Goal: Information Seeking & Learning: Find specific fact

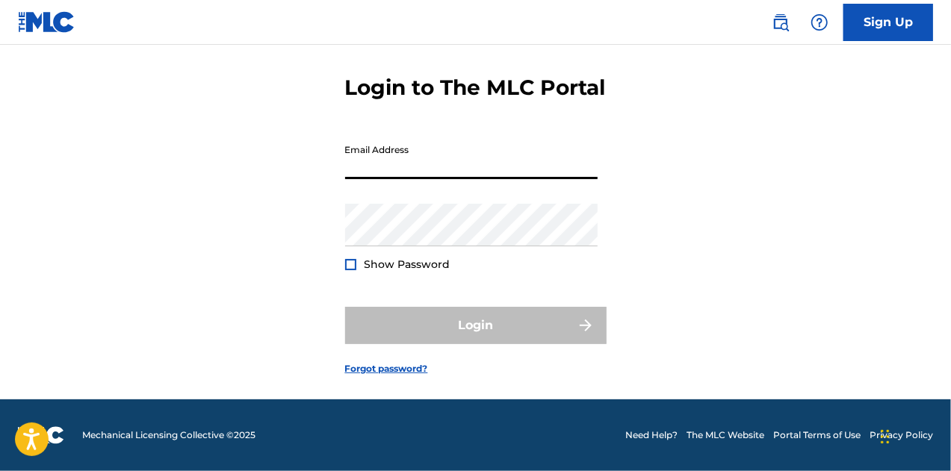
type input "Ron@mertzlufft.com"
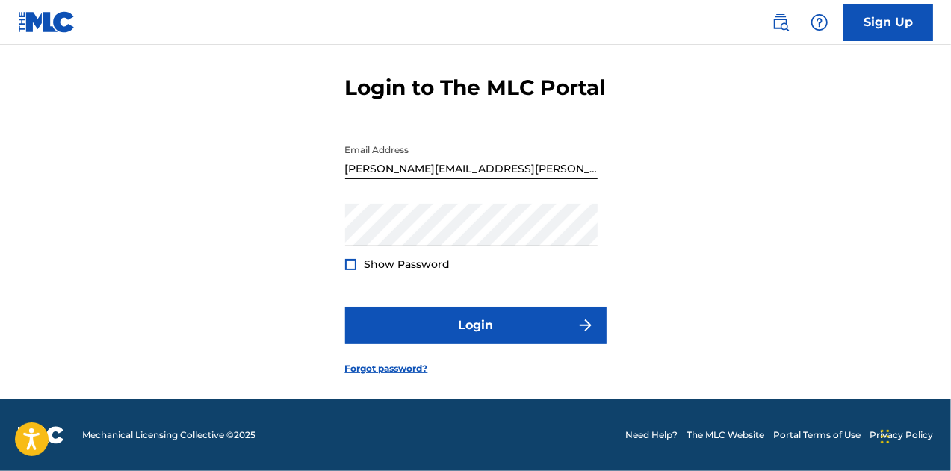
click at [350, 267] on div at bounding box center [350, 264] width 11 height 11
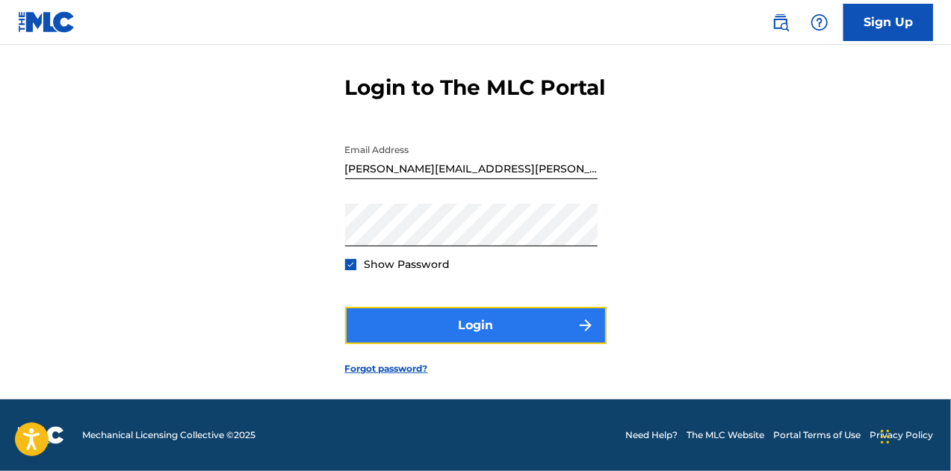
click at [479, 329] on button "Login" at bounding box center [475, 325] width 261 height 37
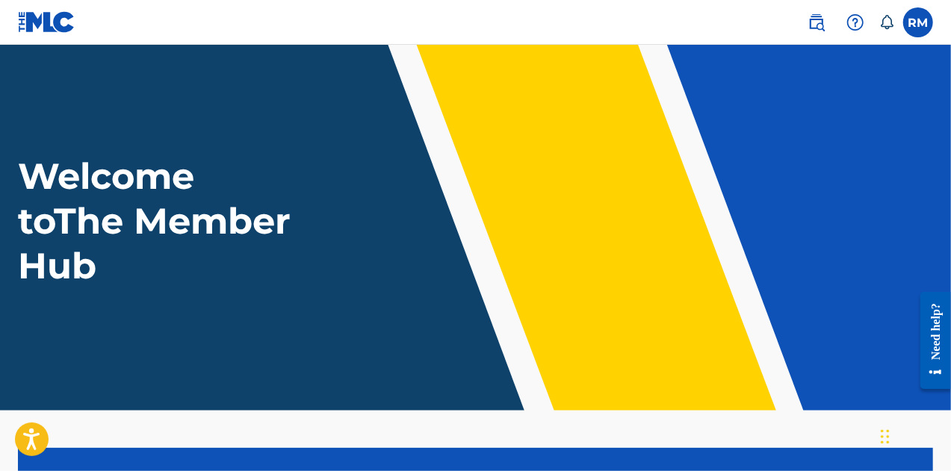
click at [33, 22] on img at bounding box center [47, 22] width 58 height 22
click at [42, 23] on img at bounding box center [47, 22] width 58 height 22
click at [927, 23] on label at bounding box center [918, 22] width 30 height 30
click at [918, 22] on input "RM [PERSON_NAME] [PERSON_NAME][EMAIL_ADDRESS][PERSON_NAME][DOMAIN_NAME] Notific…" at bounding box center [918, 22] width 0 height 0
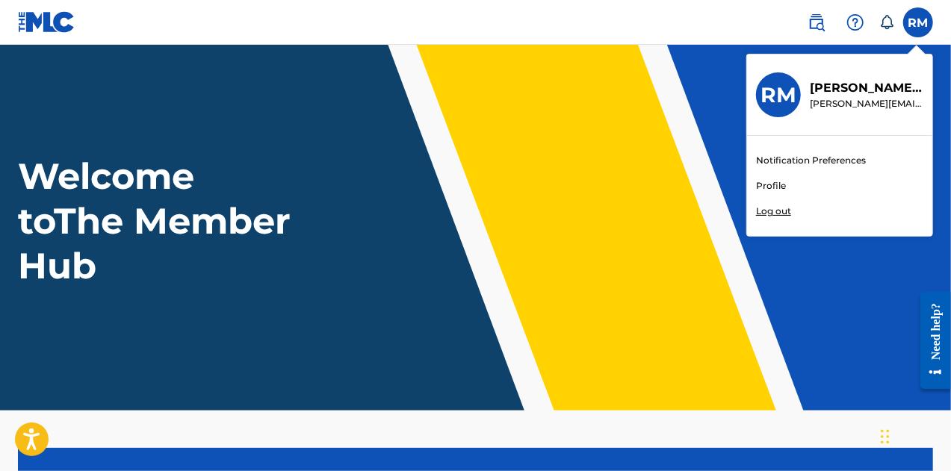
click at [845, 94] on p "Ronald Mertzlufft" at bounding box center [867, 88] width 114 height 18
click at [918, 22] on input "RM [PERSON_NAME] [PERSON_NAME][EMAIL_ADDRESS][PERSON_NAME][DOMAIN_NAME] Notific…" at bounding box center [918, 22] width 0 height 0
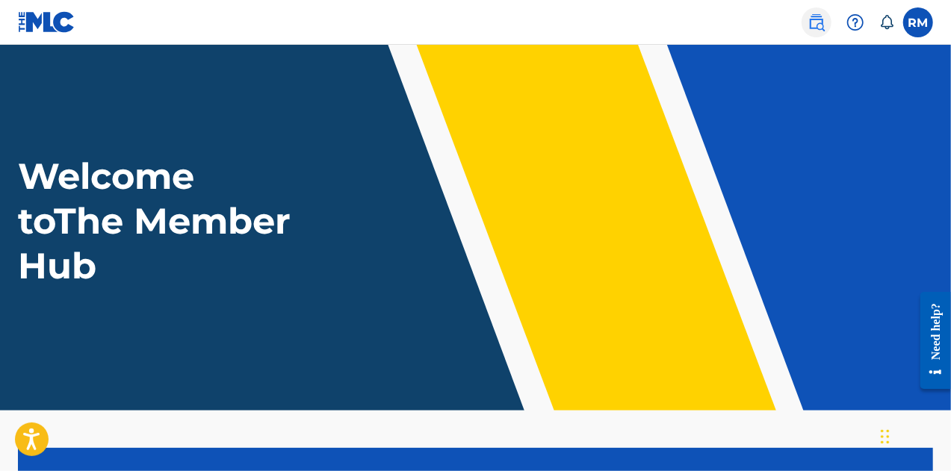
click at [819, 22] on img at bounding box center [816, 22] width 18 height 18
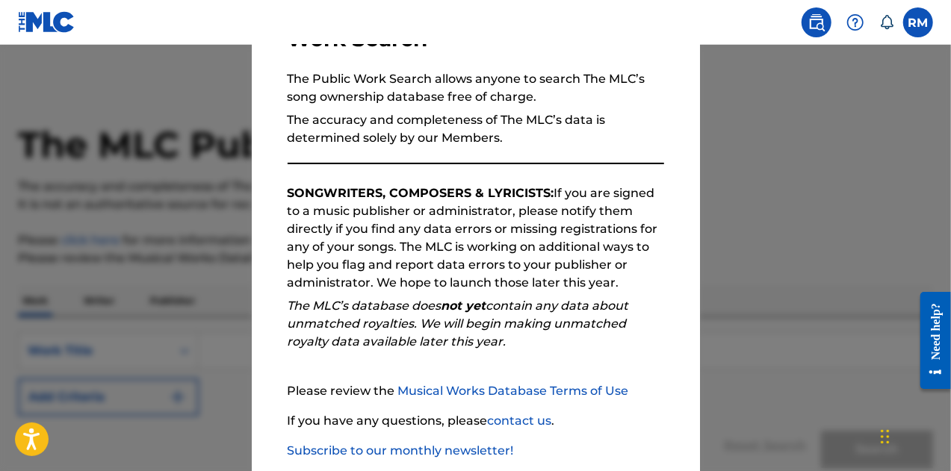
scroll to position [211, 0]
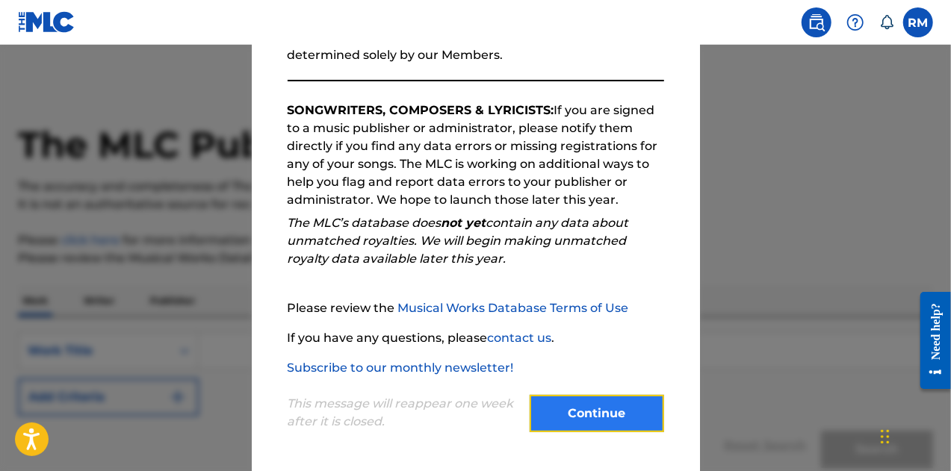
click at [587, 414] on button "Continue" at bounding box center [596, 413] width 134 height 37
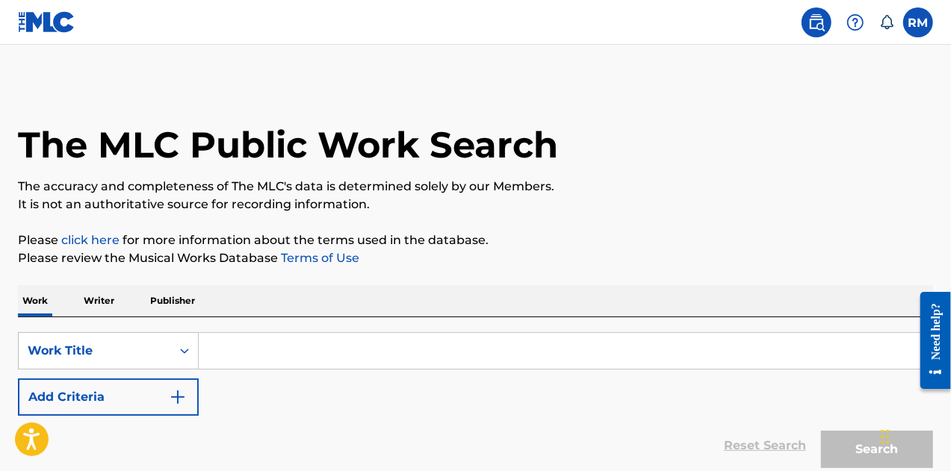
click at [273, 353] on input "Search Form" at bounding box center [565, 351] width 733 height 36
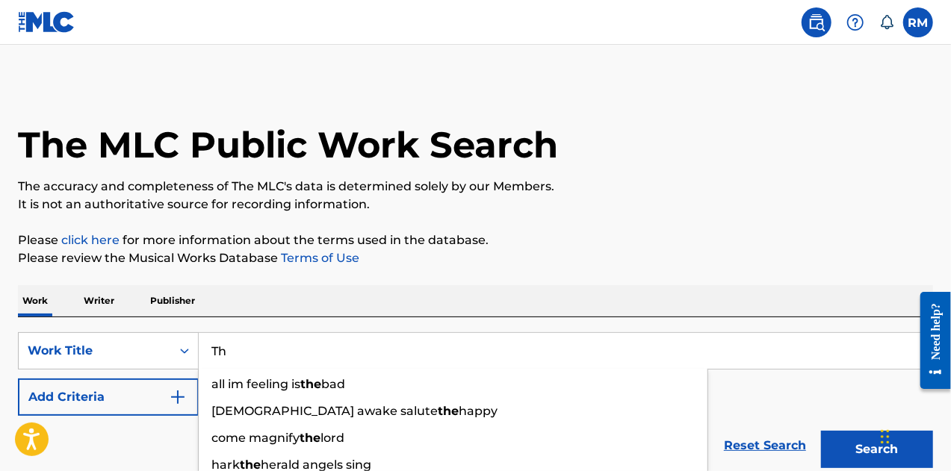
type input "T"
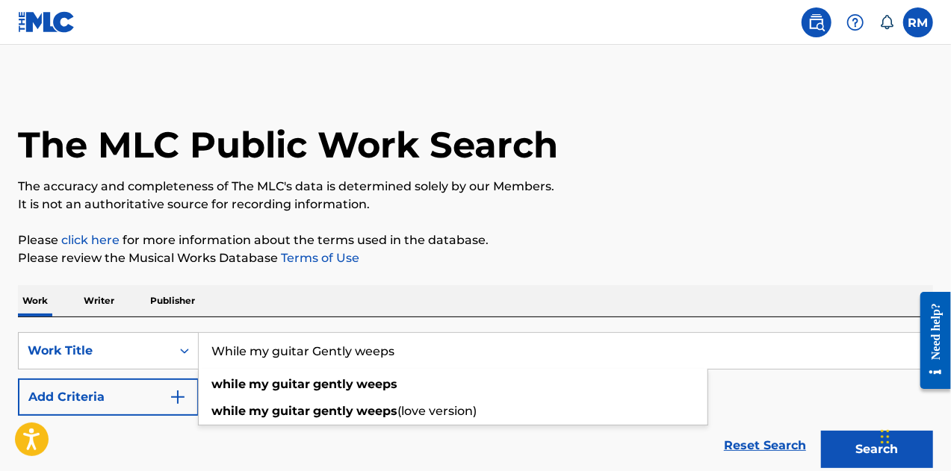
type input "While my guitar Gently weeps"
click at [461, 304] on div "Work Writer Publisher" at bounding box center [475, 300] width 915 height 31
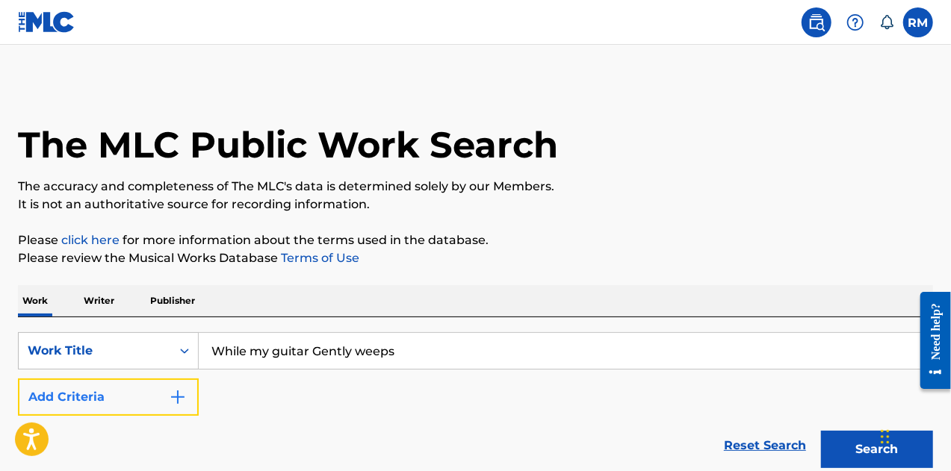
click at [187, 397] on button "Add Criteria" at bounding box center [108, 397] width 181 height 37
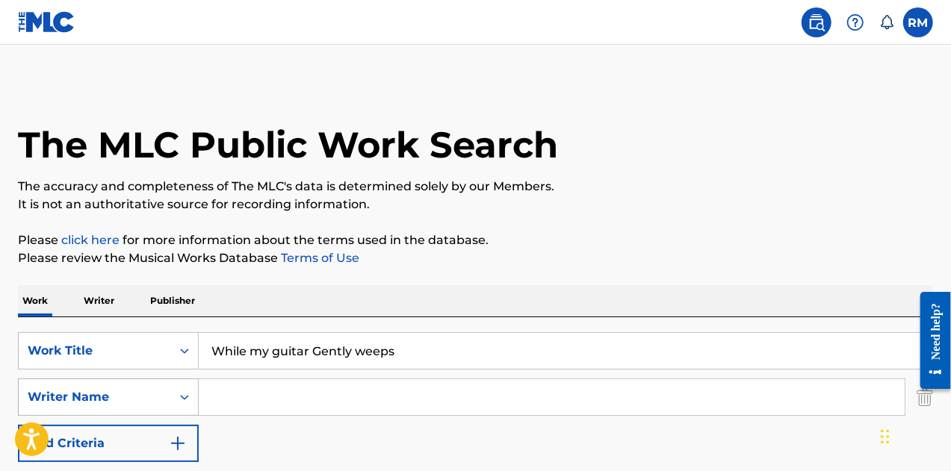
click at [109, 403] on div "Writer Name" at bounding box center [95, 397] width 134 height 18
click at [258, 399] on input "Search Form" at bounding box center [552, 397] width 706 height 36
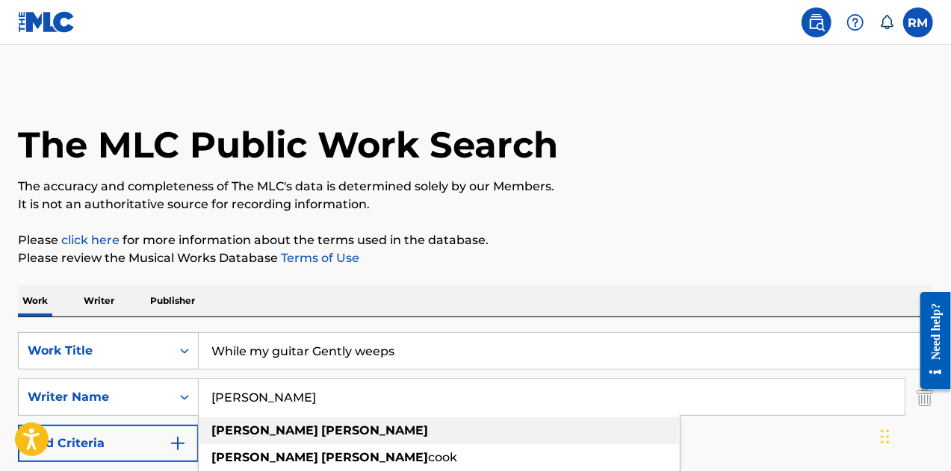
click at [321, 434] on strong "harrison" at bounding box center [374, 430] width 107 height 14
type input "george harrison"
click at [321, 435] on strong "harrison" at bounding box center [374, 430] width 107 height 14
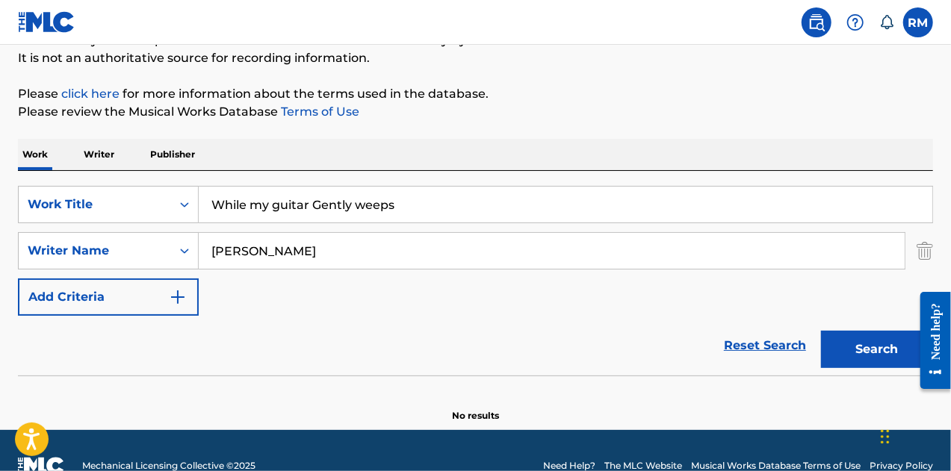
scroll to position [149, 0]
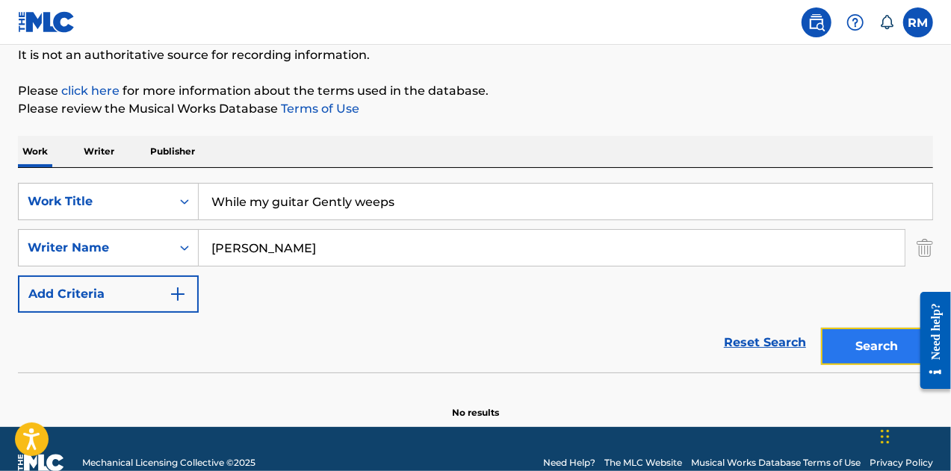
click at [880, 345] on button "Search" at bounding box center [877, 346] width 112 height 37
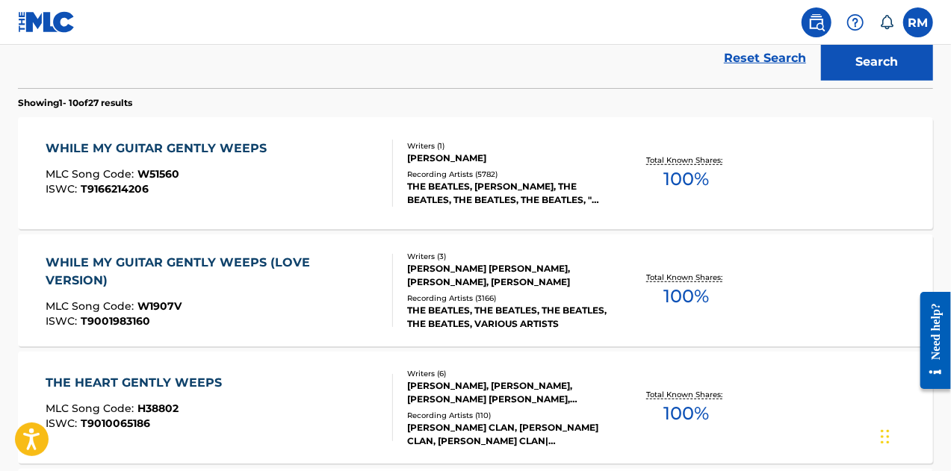
scroll to position [448, 0]
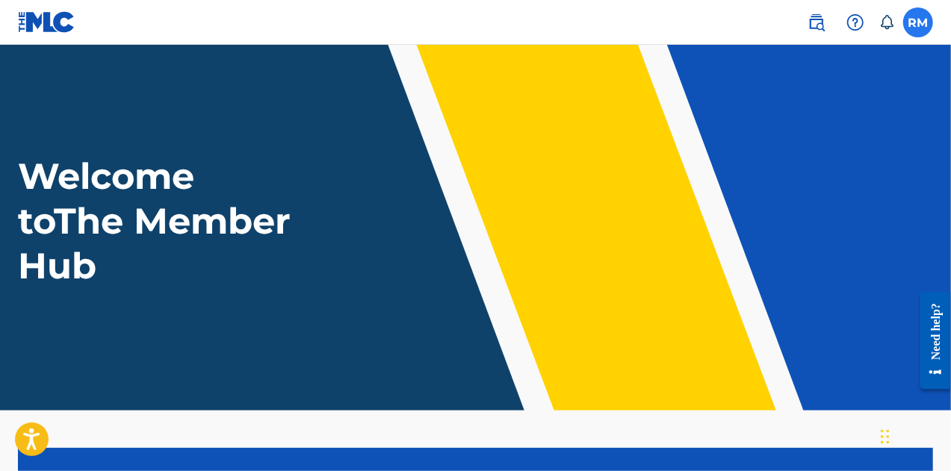
click at [924, 23] on label at bounding box center [918, 22] width 30 height 30
click at [918, 22] on input "RM [PERSON_NAME] [PERSON_NAME][EMAIL_ADDRESS][PERSON_NAME][DOMAIN_NAME] Notific…" at bounding box center [918, 22] width 0 height 0
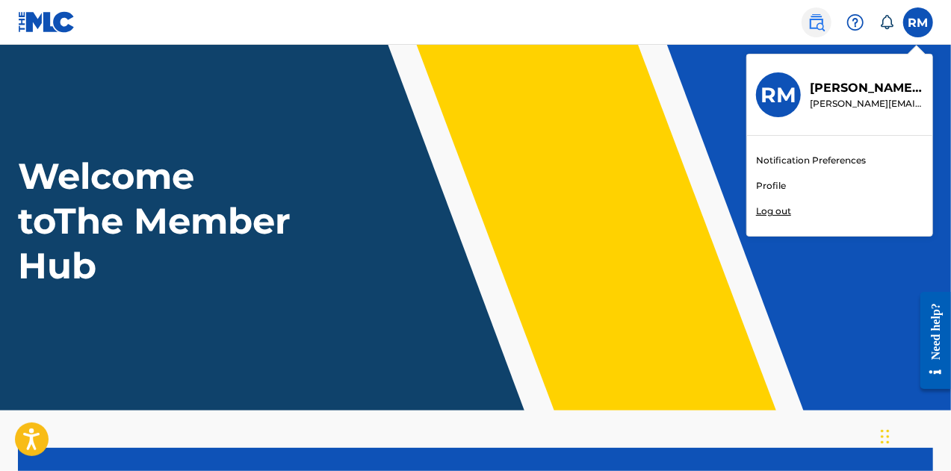
click at [816, 18] on img at bounding box center [816, 22] width 18 height 18
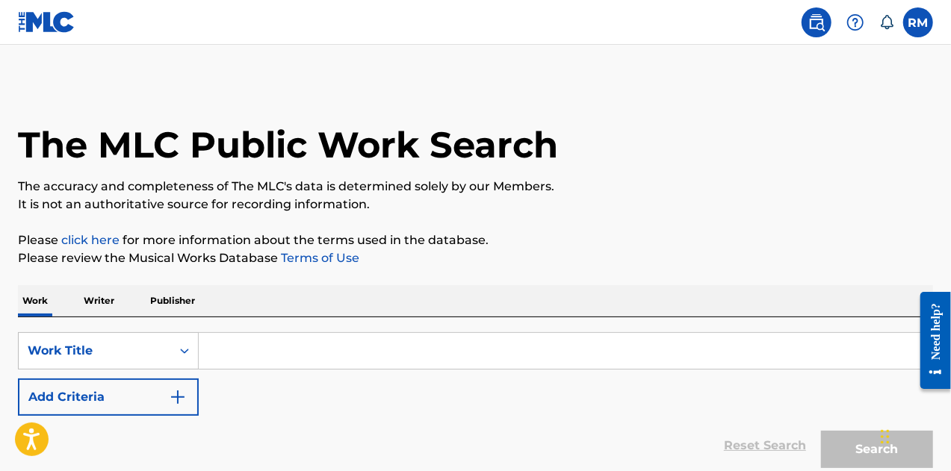
click at [330, 358] on input "Search Form" at bounding box center [565, 351] width 733 height 36
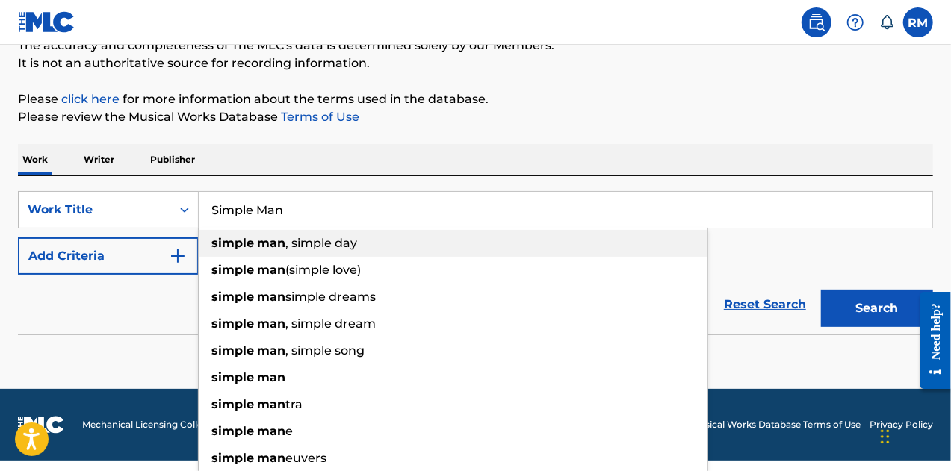
scroll to position [149, 0]
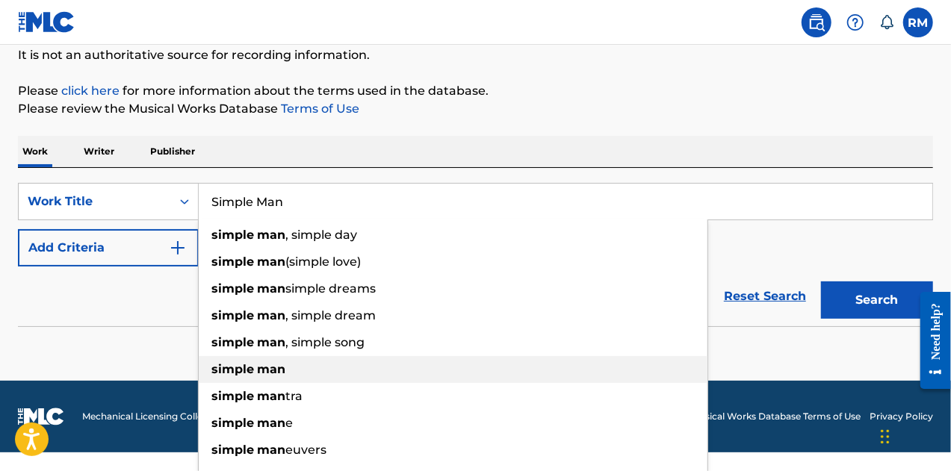
click at [297, 373] on div "simple man" at bounding box center [453, 369] width 509 height 27
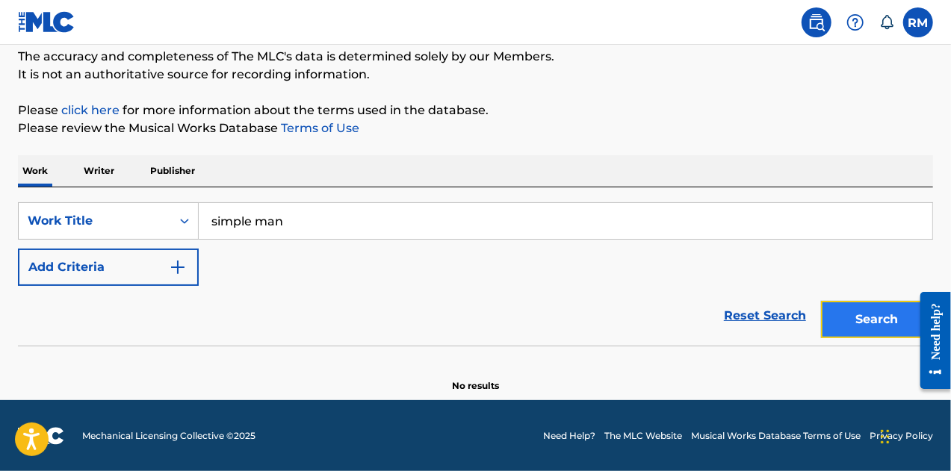
click at [889, 323] on button "Search" at bounding box center [877, 319] width 112 height 37
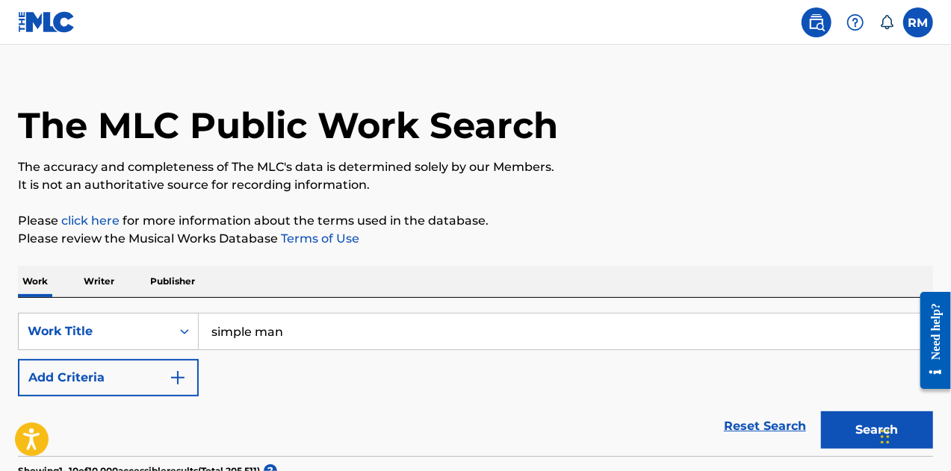
scroll to position [0, 0]
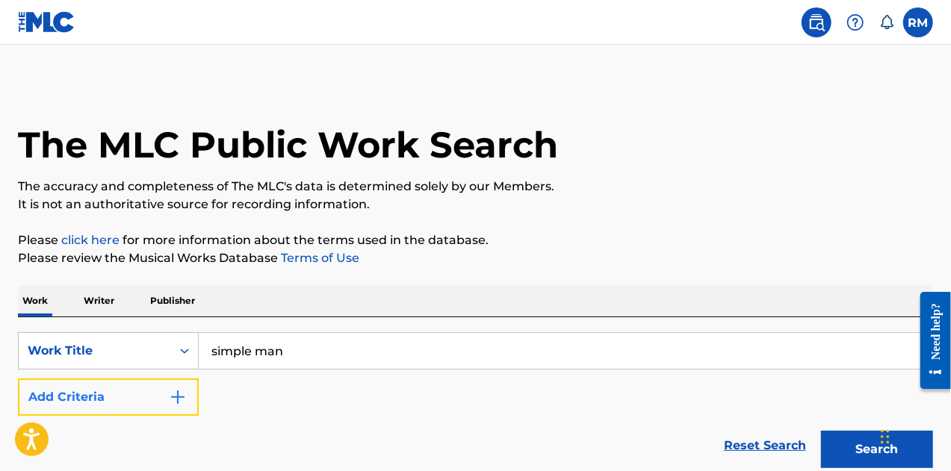
click at [182, 396] on img "Search Form" at bounding box center [178, 397] width 18 height 18
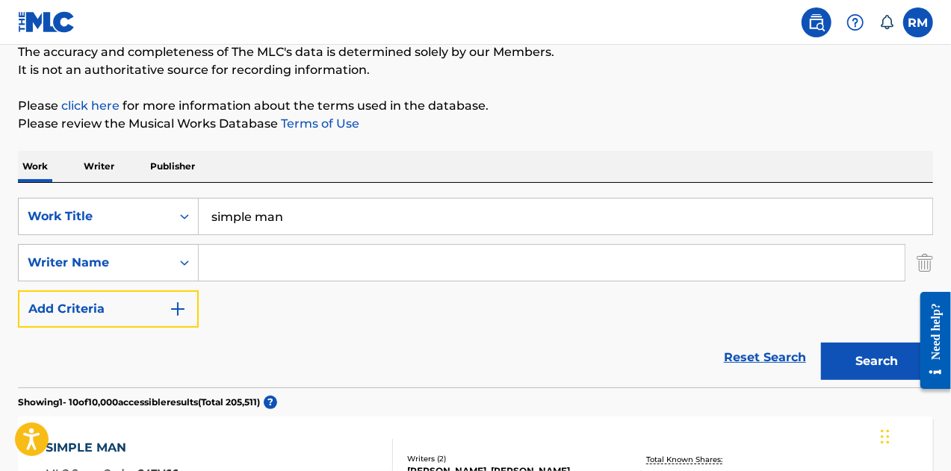
scroll to position [149, 0]
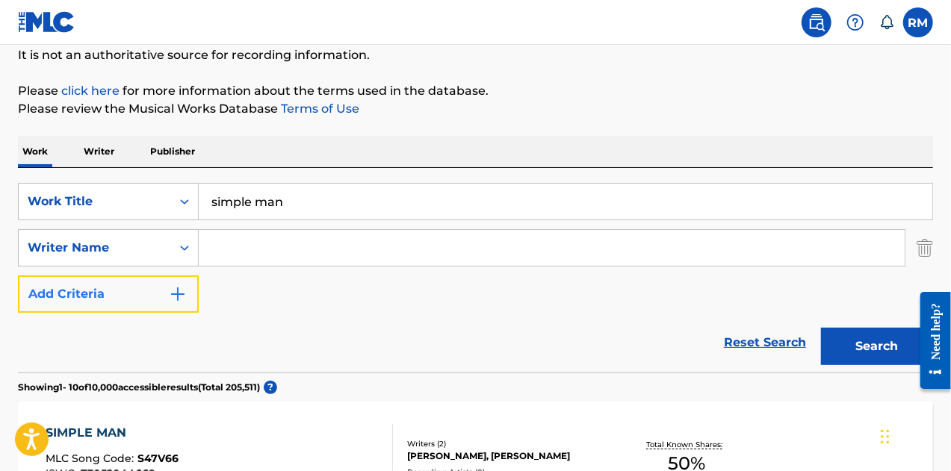
click at [176, 298] on img "Search Form" at bounding box center [178, 294] width 18 height 18
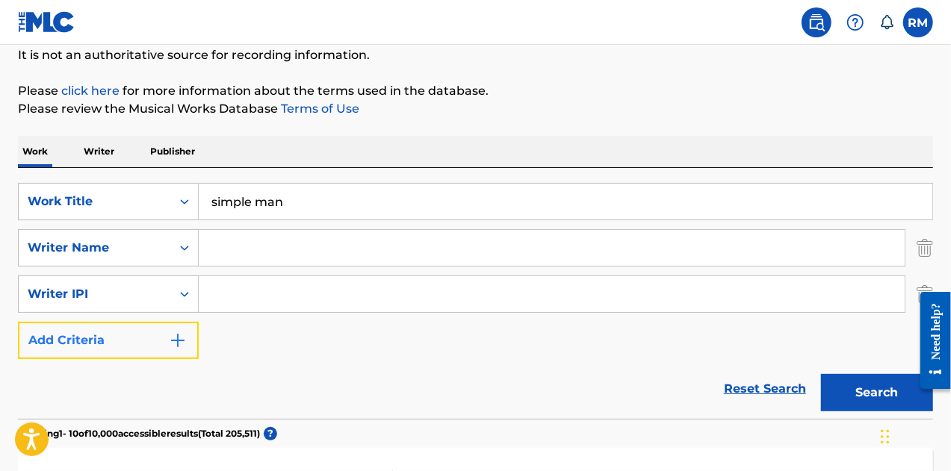
click at [177, 340] on img "Search Form" at bounding box center [178, 341] width 18 height 18
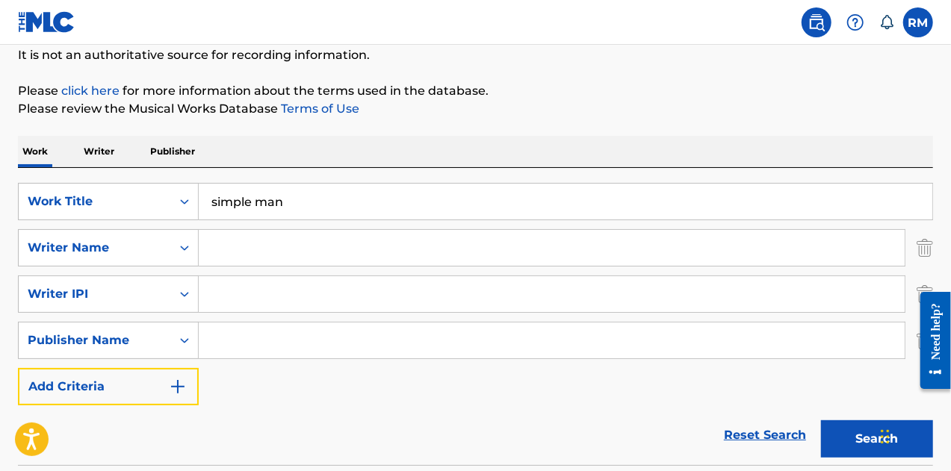
click at [178, 388] on img "Search Form" at bounding box center [178, 387] width 18 height 18
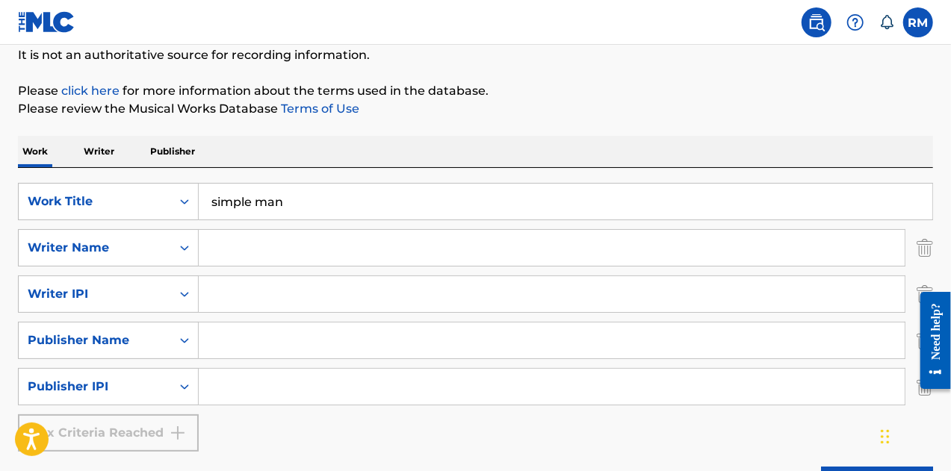
click at [178, 432] on div "Max Criteria Reached" at bounding box center [108, 432] width 181 height 37
drag, startPoint x: 320, startPoint y: 205, endPoint x: 176, endPoint y: 203, distance: 144.1
click at [176, 203] on div "SearchWithCriteriadf374eb9-75ef-4c79-a3f2-109b49722f91 Work Title simple man" at bounding box center [475, 201] width 915 height 37
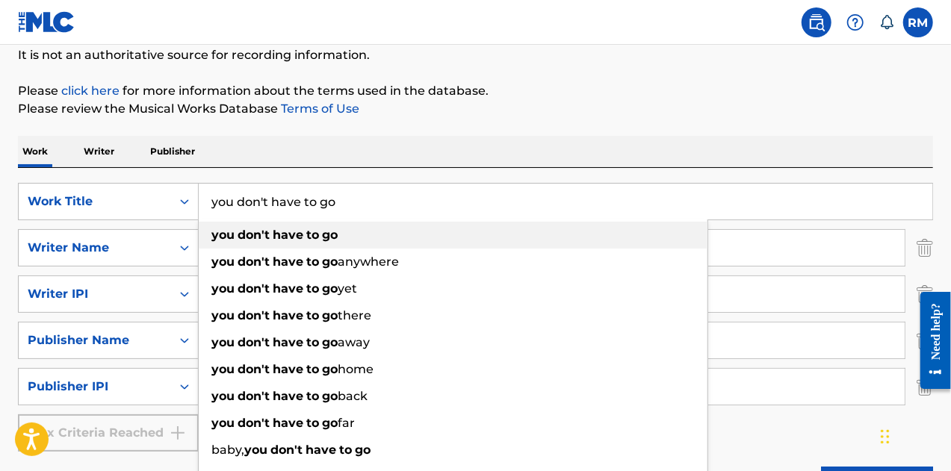
type input "you don't have to go"
click at [296, 235] on strong "have" at bounding box center [288, 235] width 31 height 14
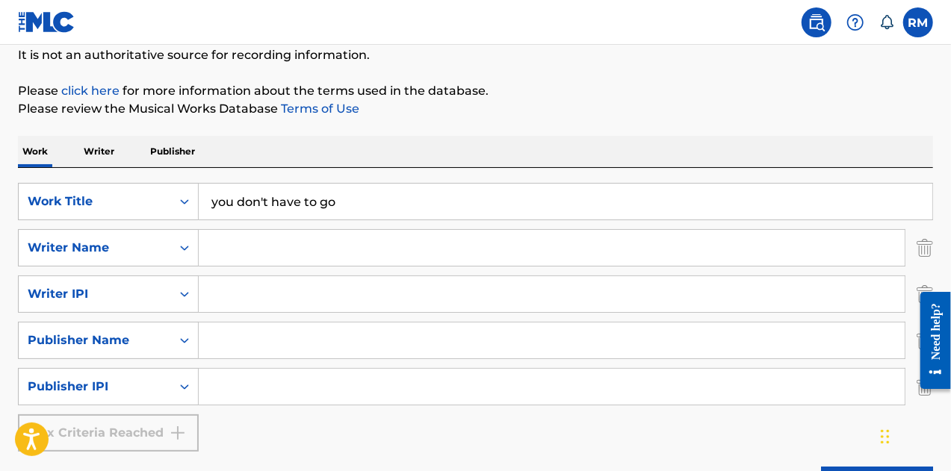
click at [276, 253] on input "Search Form" at bounding box center [552, 248] width 706 height 36
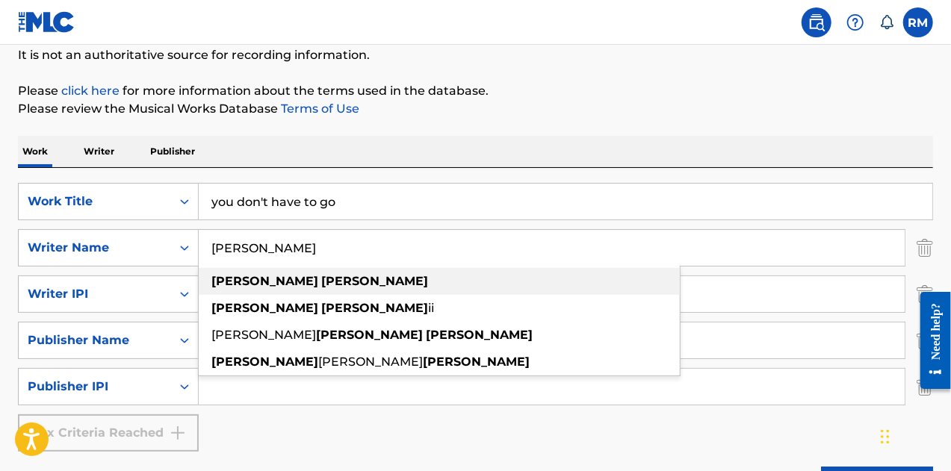
type input "[PERSON_NAME]"
click at [321, 285] on strong "[PERSON_NAME]" at bounding box center [374, 281] width 107 height 14
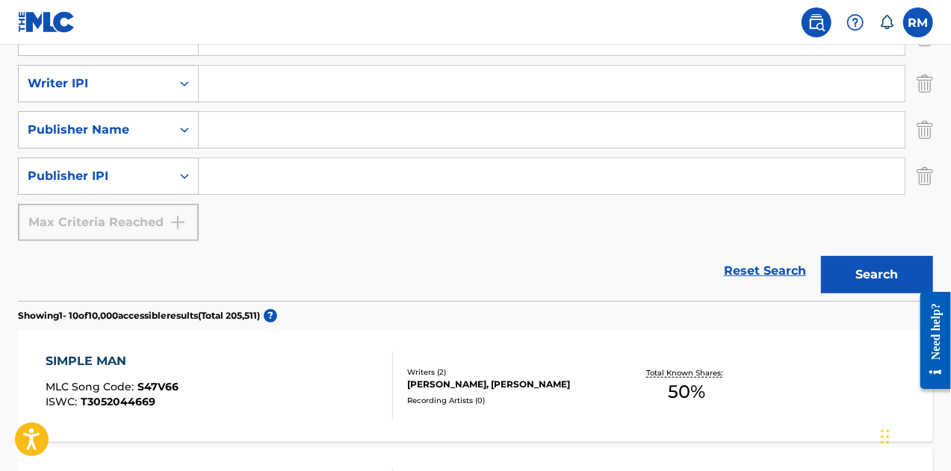
scroll to position [448, 0]
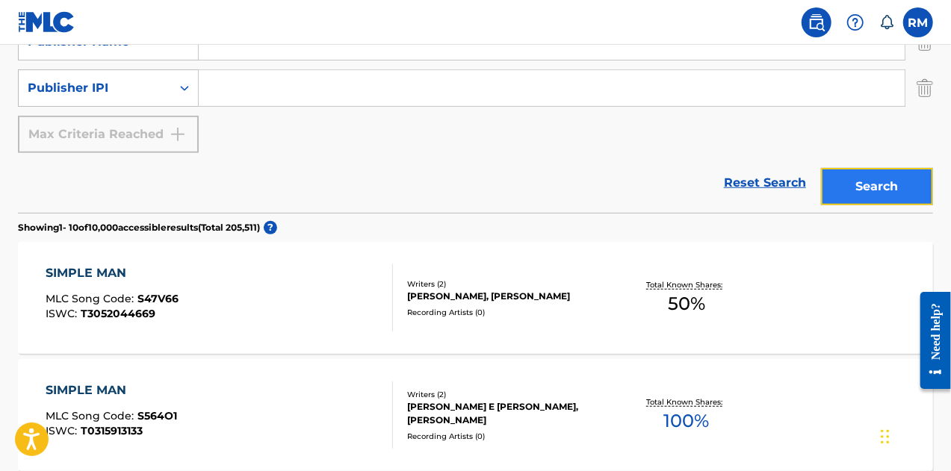
click at [894, 186] on button "Search" at bounding box center [877, 186] width 112 height 37
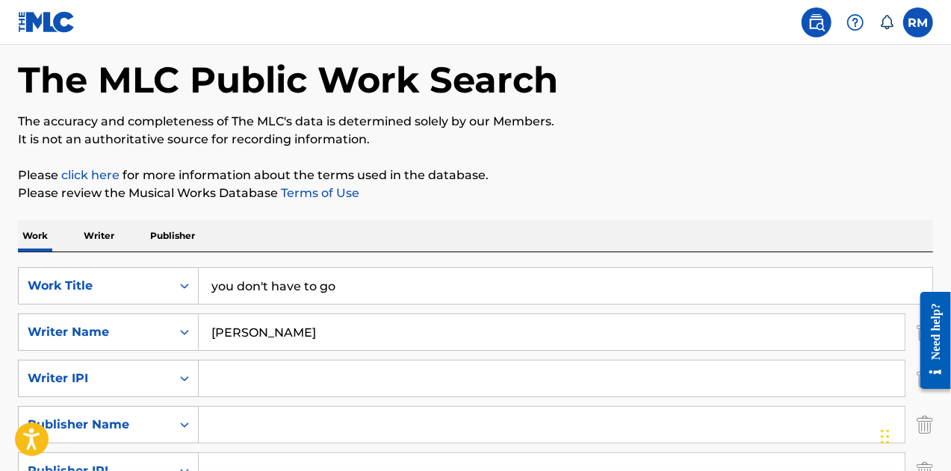
scroll to position [149, 0]
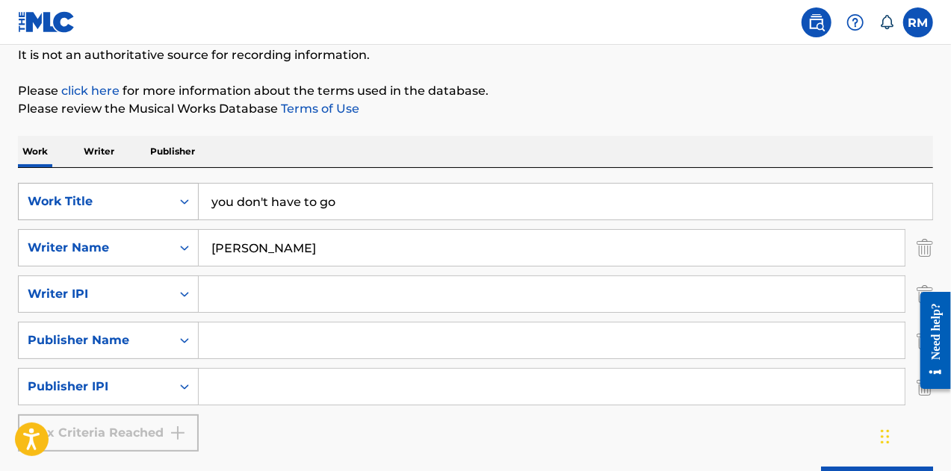
drag, startPoint x: 361, startPoint y: 203, endPoint x: 184, endPoint y: 206, distance: 177.8
click at [184, 206] on div "SearchWithCriteriadf374eb9-75ef-4c79-a3f2-109b49722f91 Work Title you don't hav…" at bounding box center [475, 201] width 915 height 37
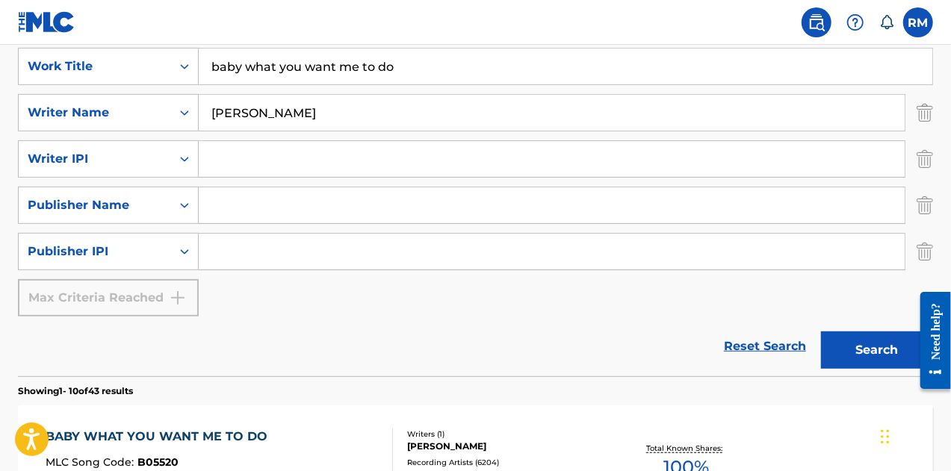
scroll to position [299, 0]
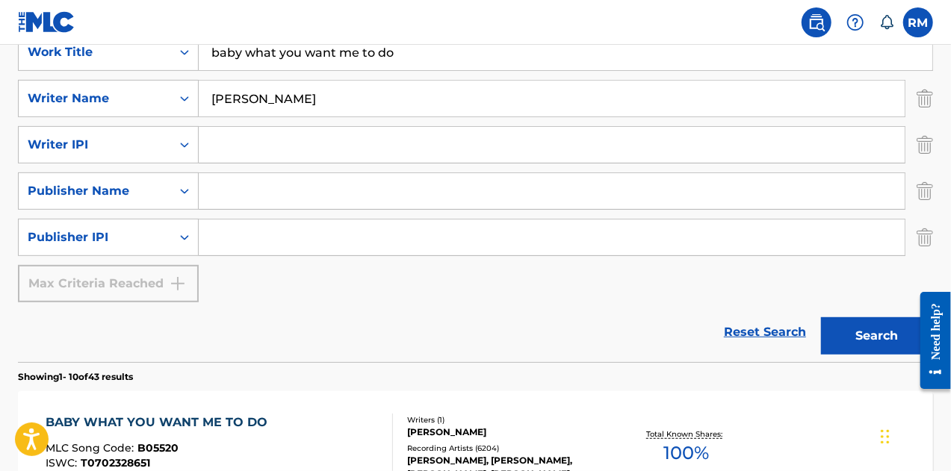
click at [817, 24] on img at bounding box center [816, 22] width 18 height 18
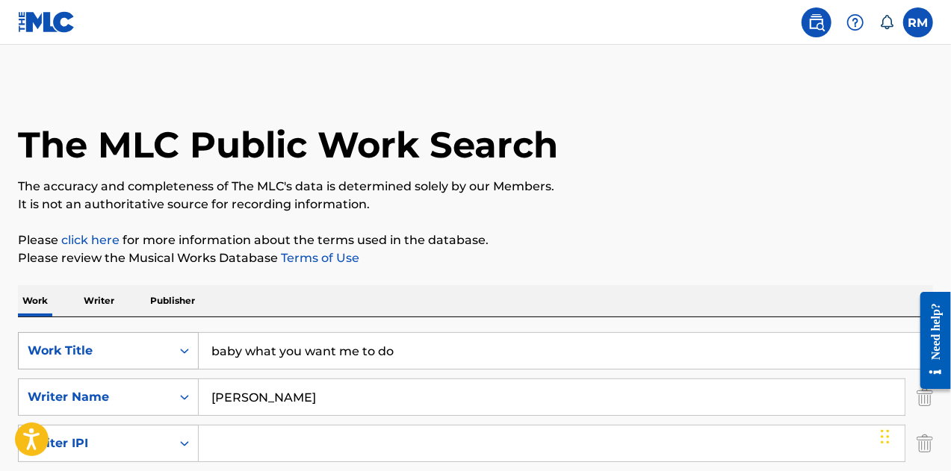
drag, startPoint x: 444, startPoint y: 353, endPoint x: 128, endPoint y: 344, distance: 315.3
click at [128, 344] on div "SearchWithCriteriadf374eb9-75ef-4c79-a3f2-109b49722f91 Work Title baby what you…" at bounding box center [475, 350] width 915 height 37
click at [254, 352] on input "three oclock blues" at bounding box center [565, 351] width 733 height 36
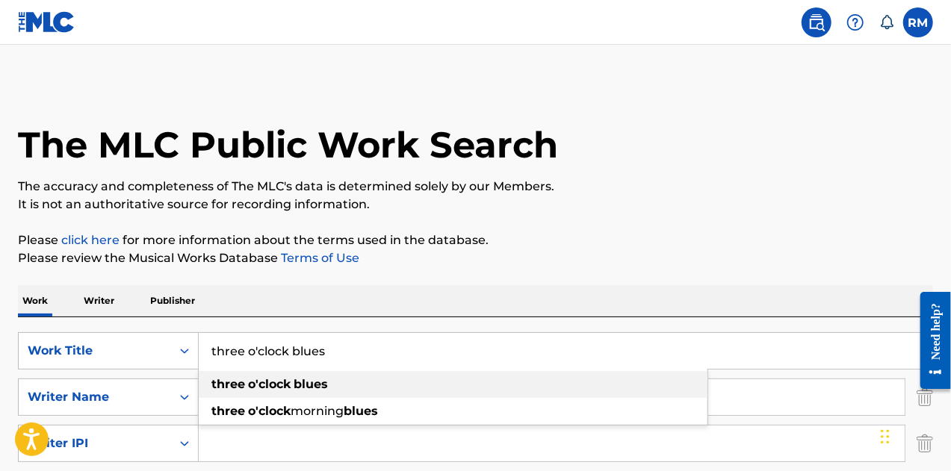
type input "three o'clock blues"
click at [299, 386] on strong "blues" at bounding box center [310, 384] width 34 height 14
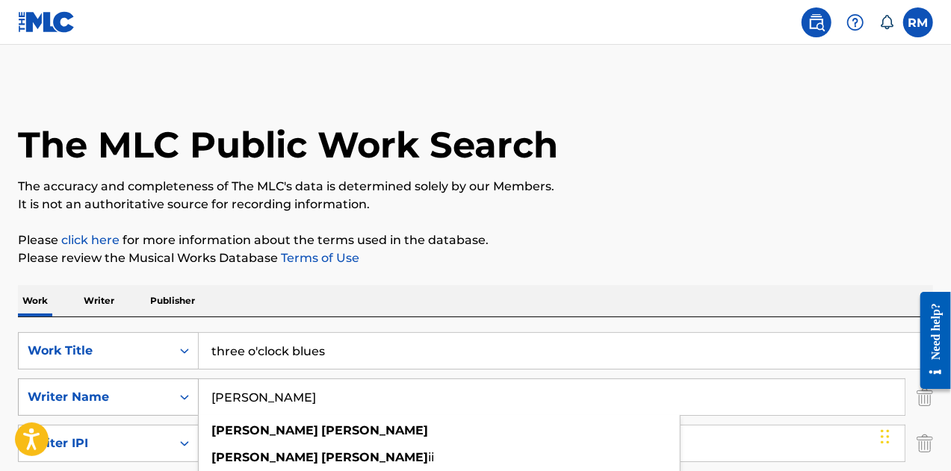
drag, startPoint x: 299, startPoint y: 395, endPoint x: 110, endPoint y: 379, distance: 189.7
click at [110, 379] on div "SearchWithCriteriac8114684-d429-4bba-b1cf-5575e0c0b10d Writer Name [PERSON_NAME…" at bounding box center [475, 397] width 915 height 37
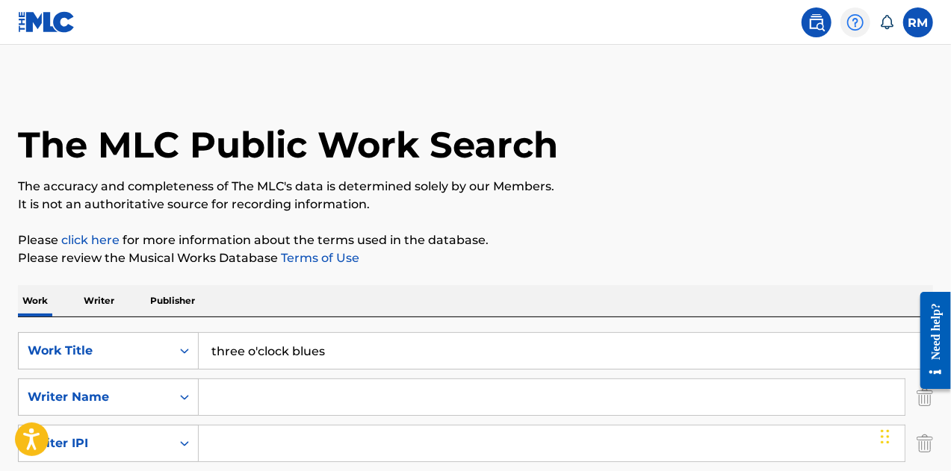
click at [854, 22] on img at bounding box center [855, 22] width 18 height 18
click at [816, 16] on img at bounding box center [816, 22] width 18 height 18
click at [818, 16] on img at bounding box center [816, 22] width 18 height 18
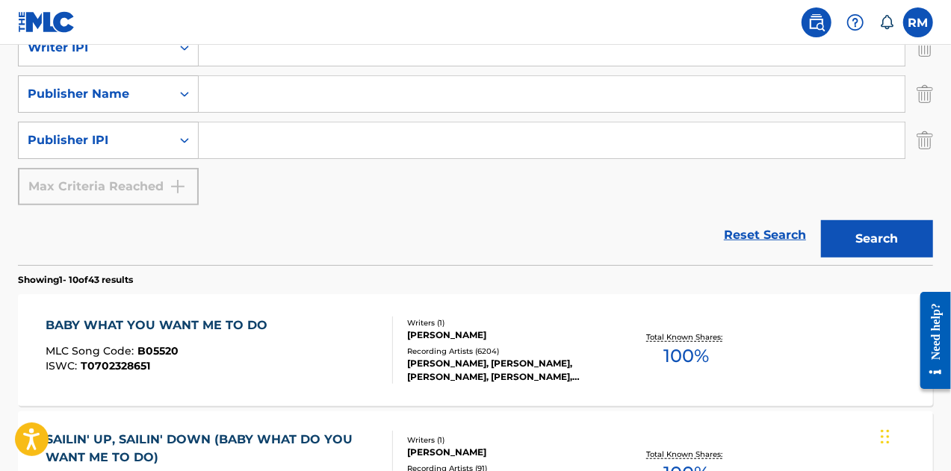
scroll to position [448, 0]
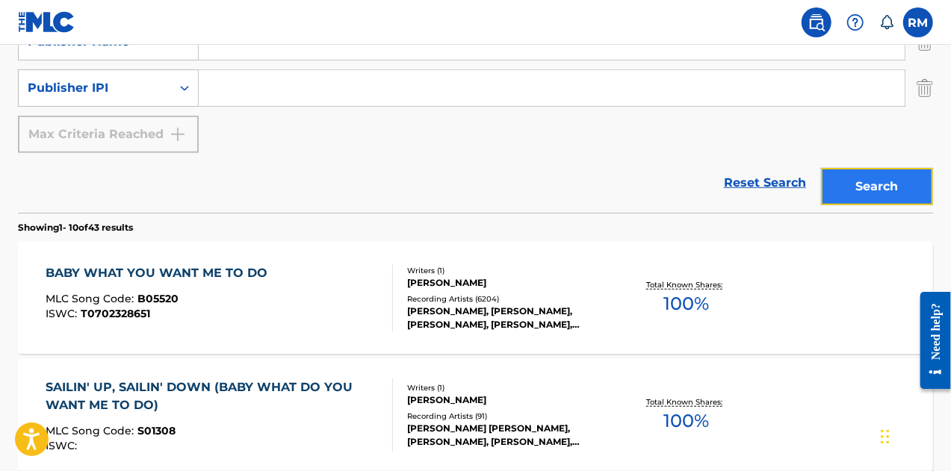
click at [885, 191] on button "Search" at bounding box center [877, 186] width 112 height 37
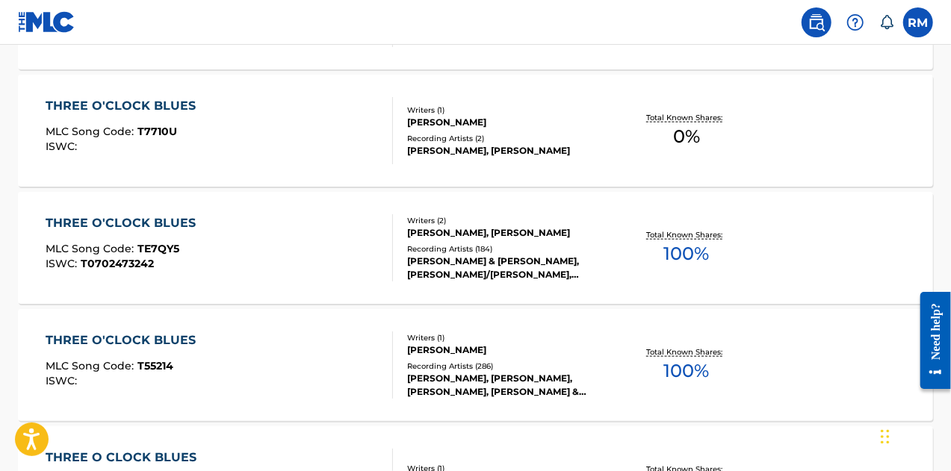
scroll to position [747, 0]
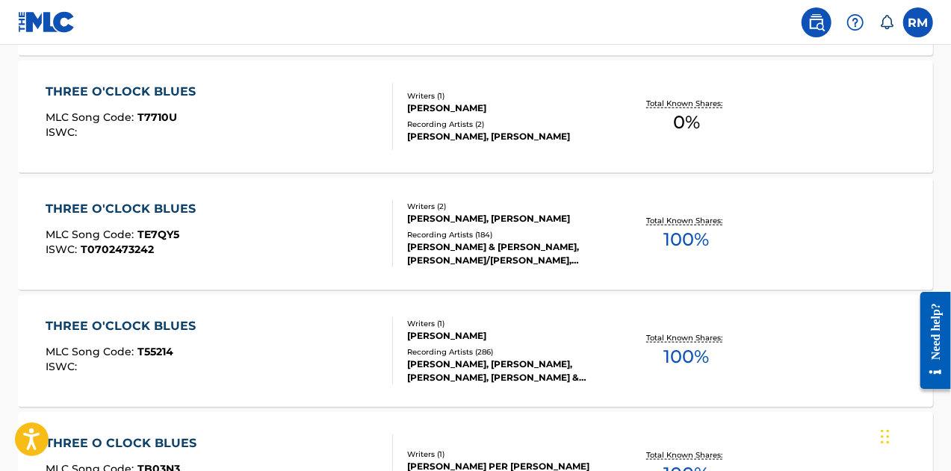
click at [173, 323] on div "THREE O'CLOCK BLUES" at bounding box center [125, 326] width 158 height 18
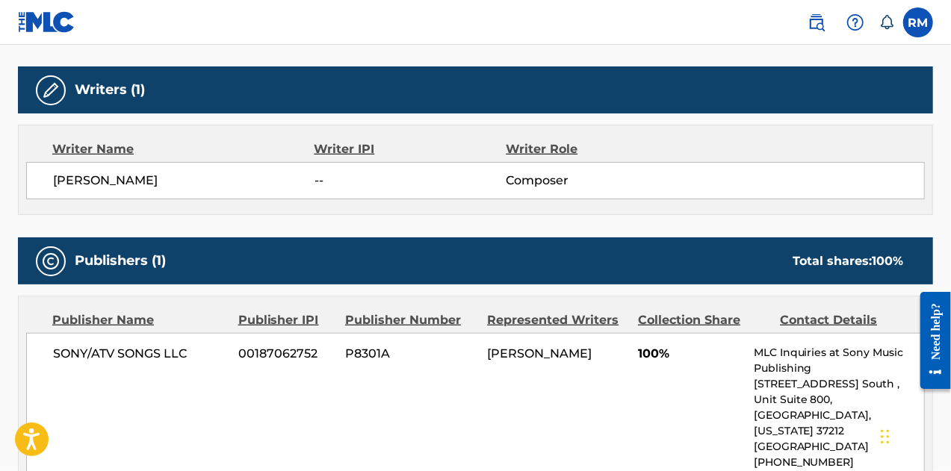
scroll to position [448, 0]
